Goal: Information Seeking & Learning: Learn about a topic

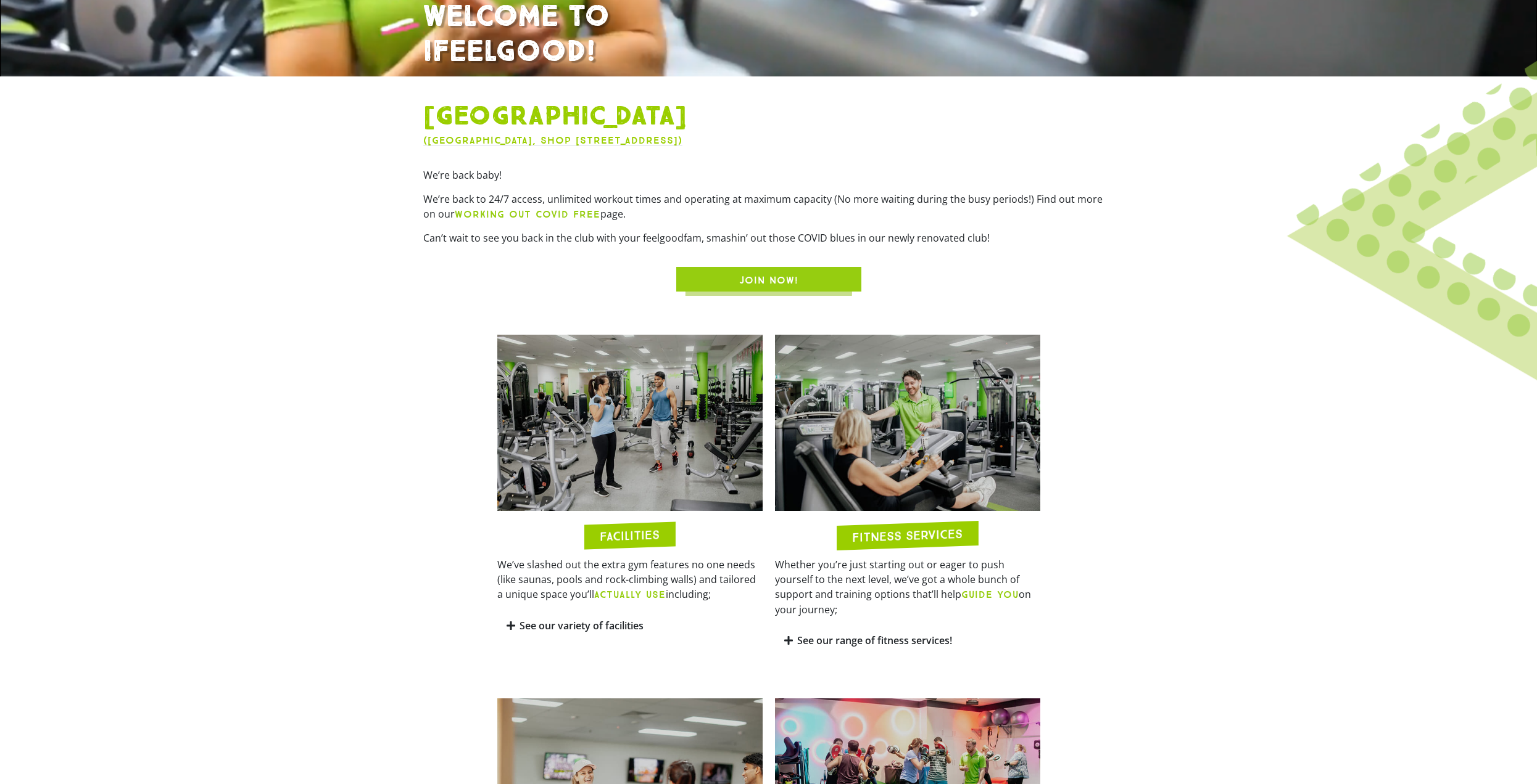
scroll to position [801, 0]
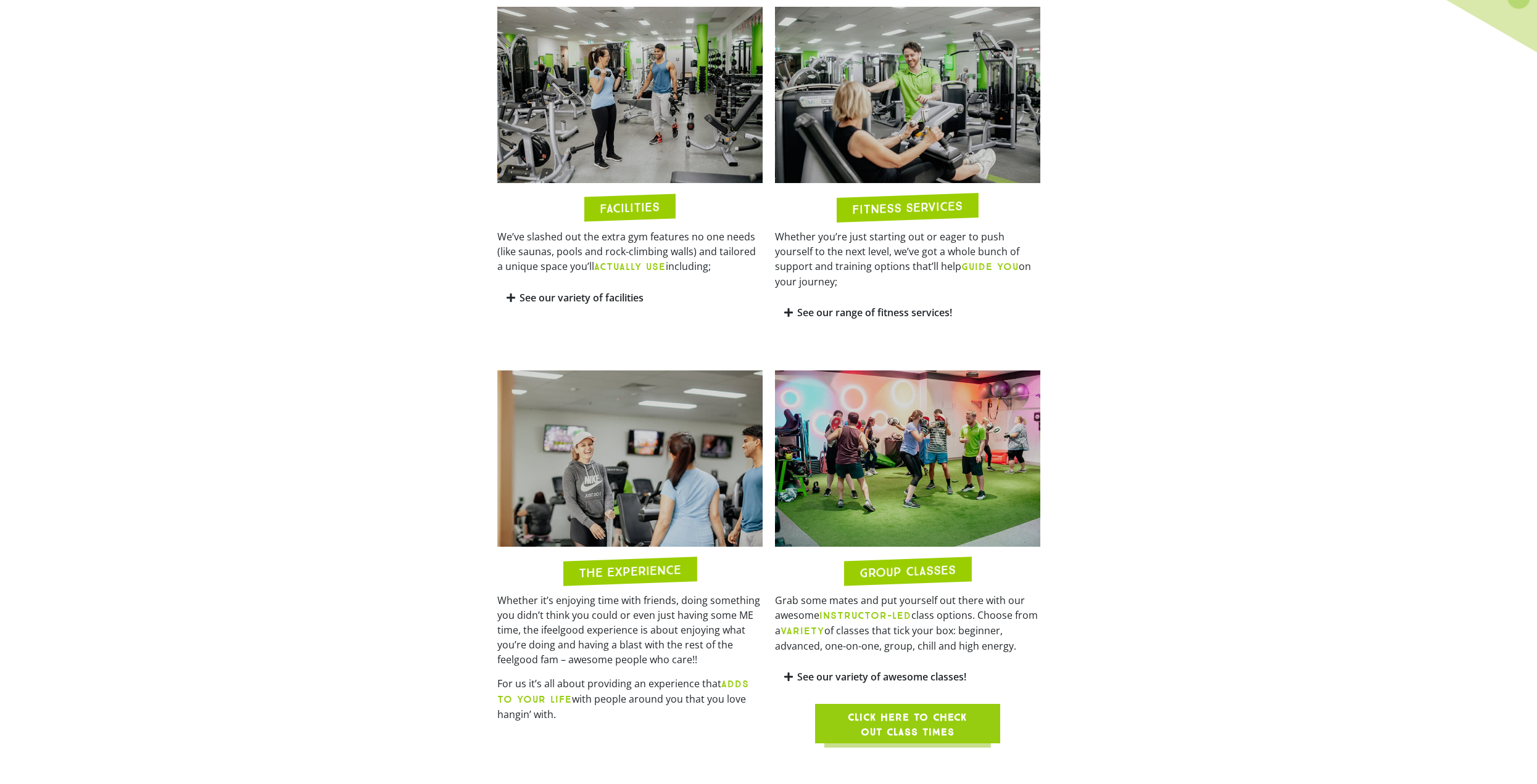
click at [606, 212] on h2 "FACILITIES" at bounding box center [629, 208] width 60 height 14
click at [529, 295] on link "See our variety of facilities" at bounding box center [581, 298] width 124 height 13
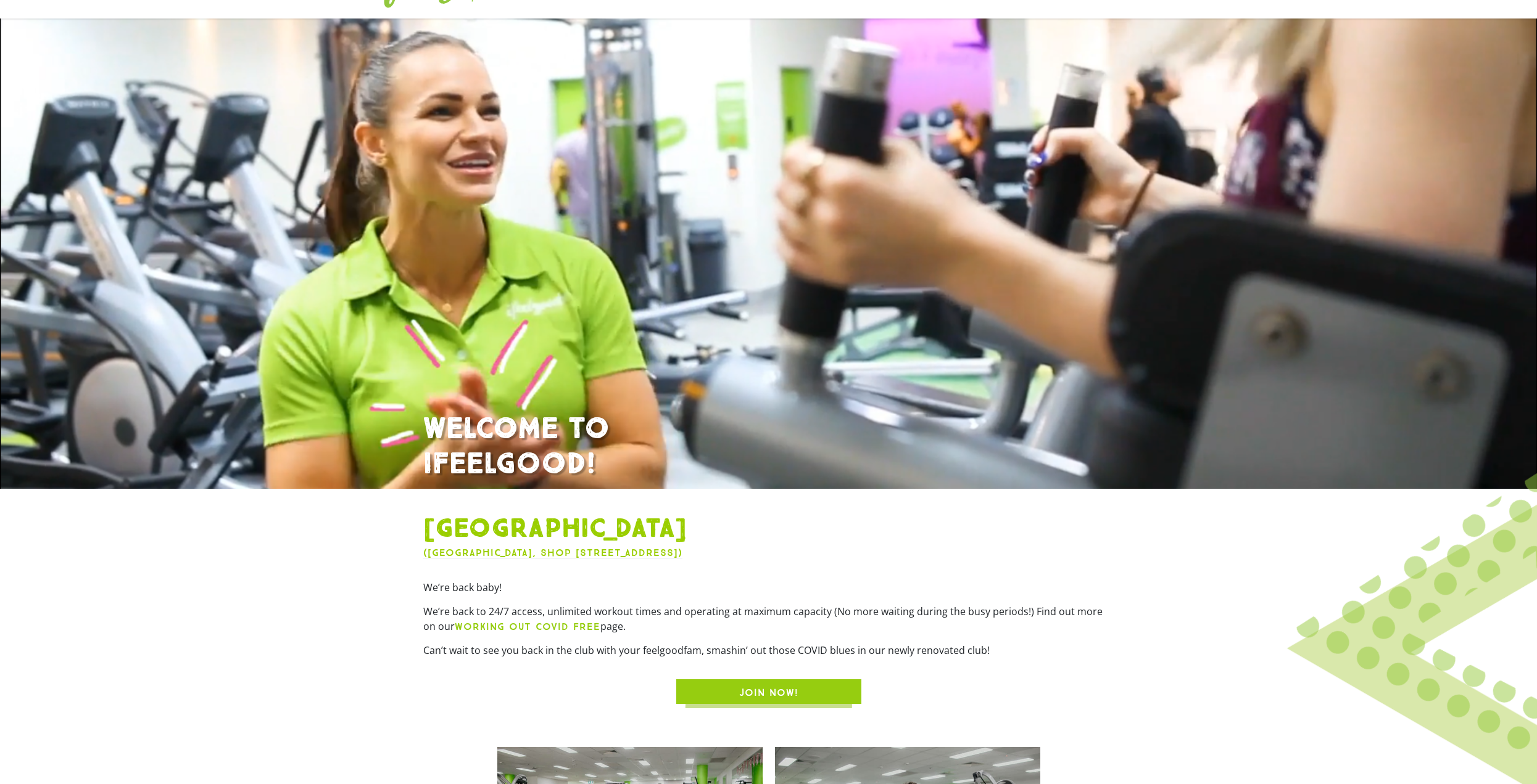
scroll to position [0, 0]
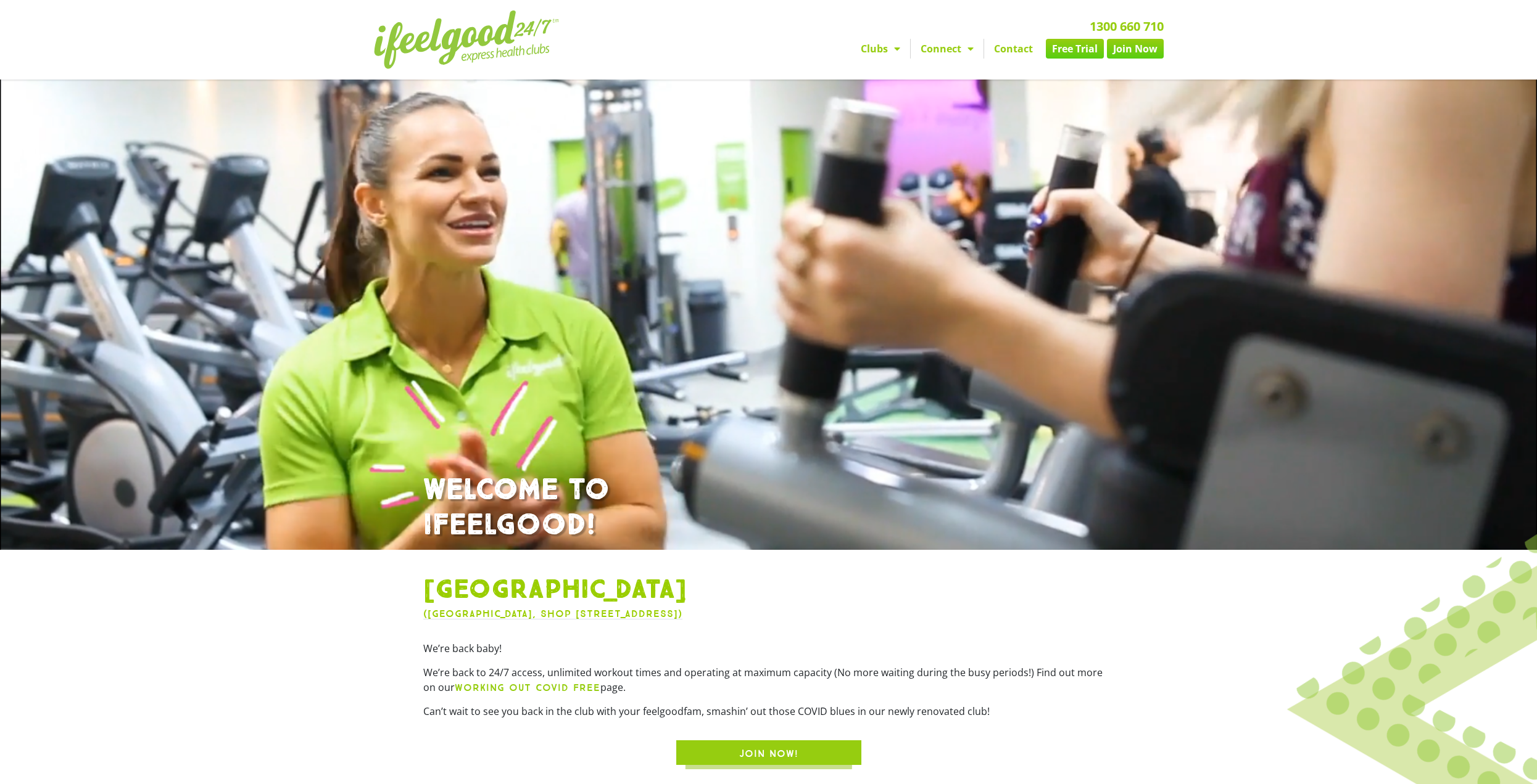
click at [894, 53] on span "Menu" at bounding box center [894, 48] width 12 height 22
click at [894, 52] on span "Menu" at bounding box center [894, 48] width 12 height 22
click at [1193, 631] on div at bounding box center [1014, 379] width 1536 height 1123
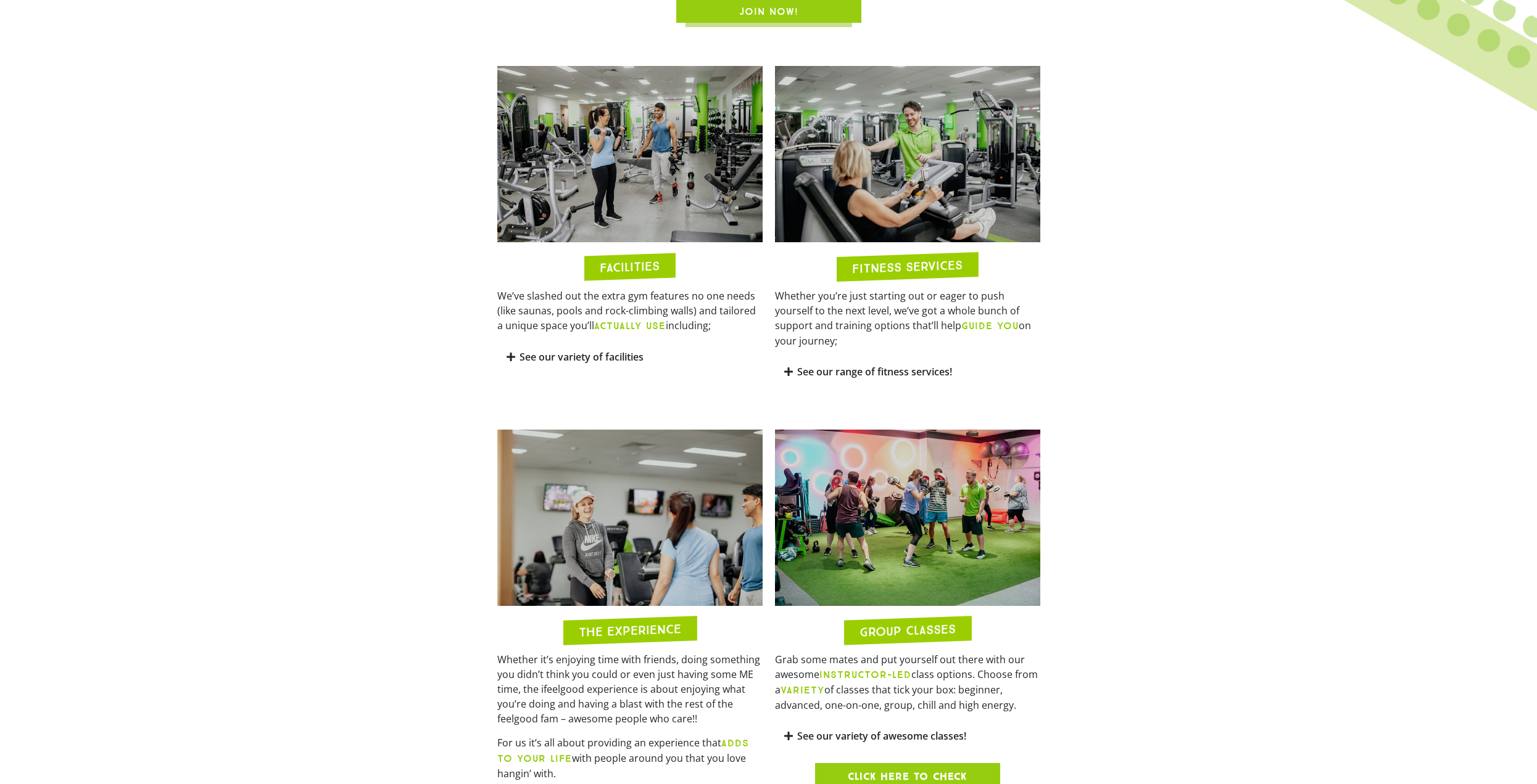
scroll to position [1048, 0]
